Goal: Task Accomplishment & Management: Use online tool/utility

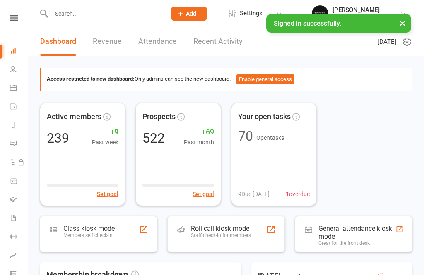
click at [17, 105] on link "Payments" at bounding box center [19, 107] width 19 height 19
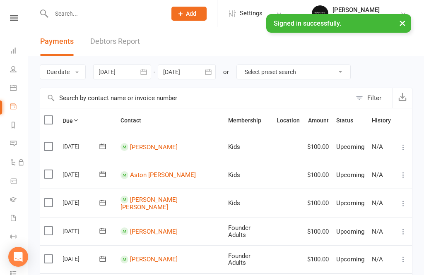
click at [14, 88] on icon at bounding box center [13, 87] width 7 height 7
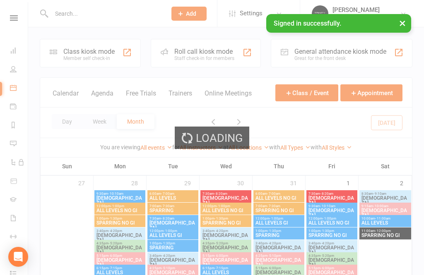
click at [81, 50] on div "Class kiosk mode" at bounding box center [88, 52] width 51 height 8
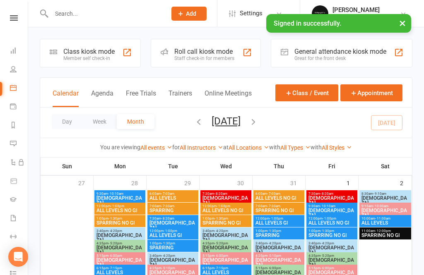
click at [70, 53] on div "Class kiosk mode" at bounding box center [88, 52] width 51 height 8
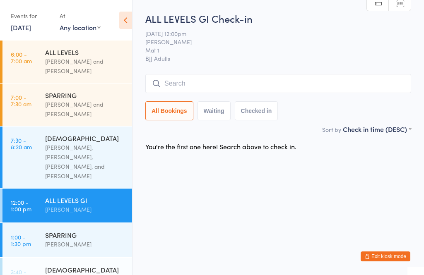
click at [299, 93] on input "search" at bounding box center [278, 83] width 266 height 19
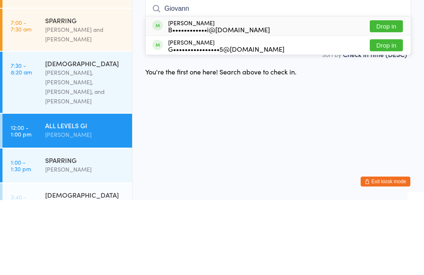
type input "Giovann"
click at [387, 114] on button "Drop in" at bounding box center [385, 120] width 33 height 12
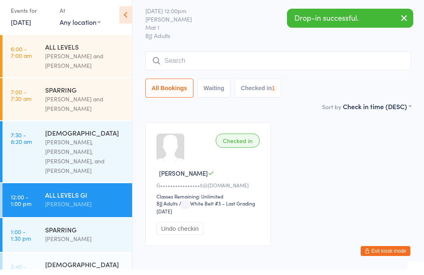
scroll to position [36, 0]
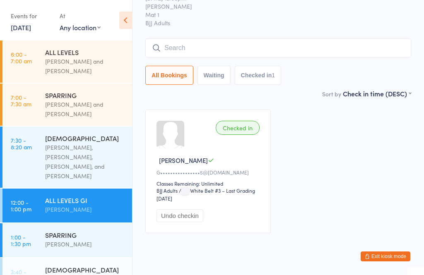
click at [255, 48] on input "search" at bounding box center [278, 47] width 266 height 19
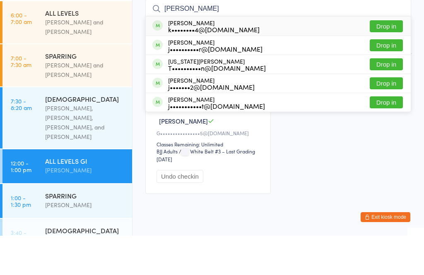
type input "[PERSON_NAME]"
click at [393, 136] on button "Drop in" at bounding box center [385, 142] width 33 height 12
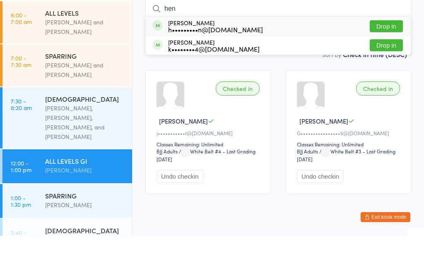
type input "hen"
click at [388, 60] on button "Drop in" at bounding box center [385, 66] width 33 height 12
